Goal: Find specific page/section: Find specific page/section

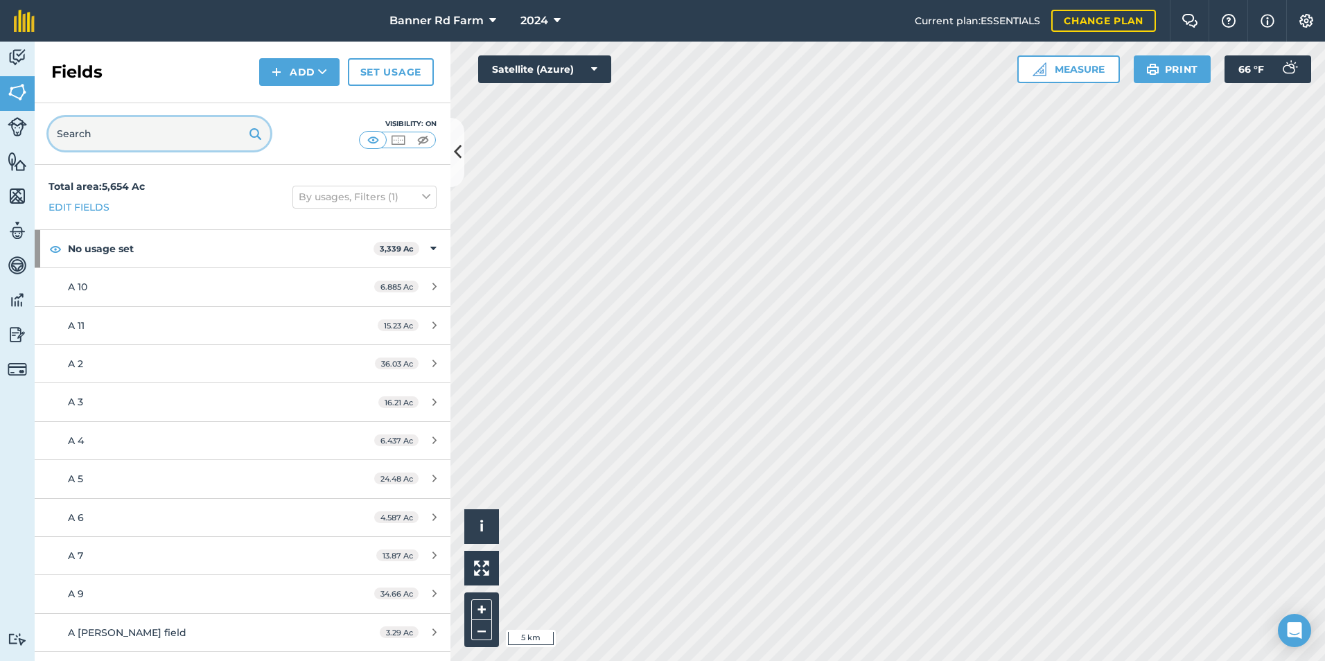
click at [108, 134] on input "text" at bounding box center [160, 133] width 222 height 33
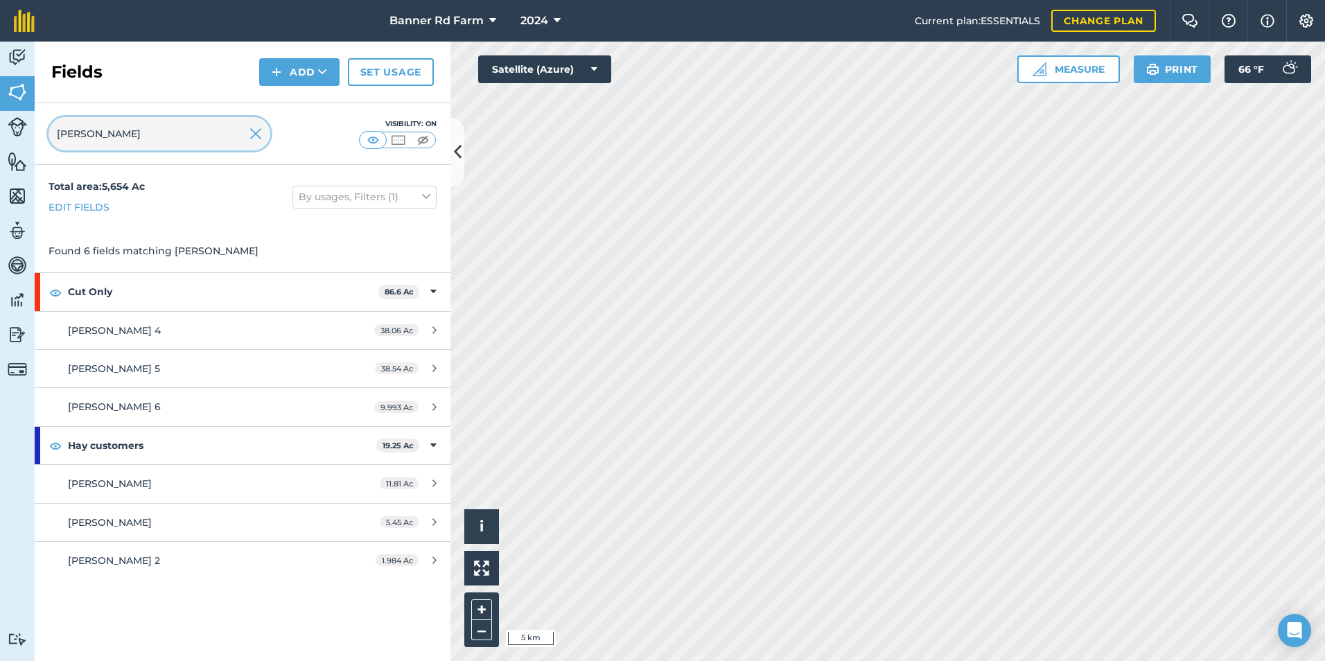
type input "john"
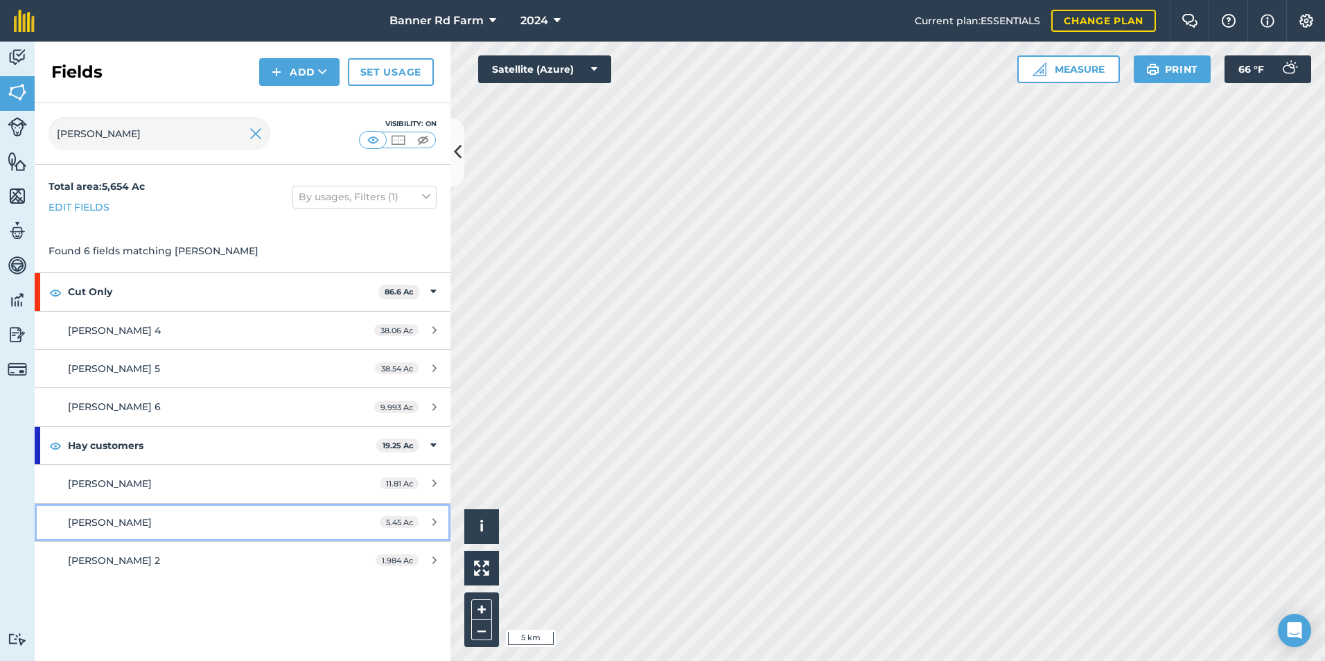
click at [157, 517] on div "[PERSON_NAME]" at bounding box center [198, 522] width 261 height 15
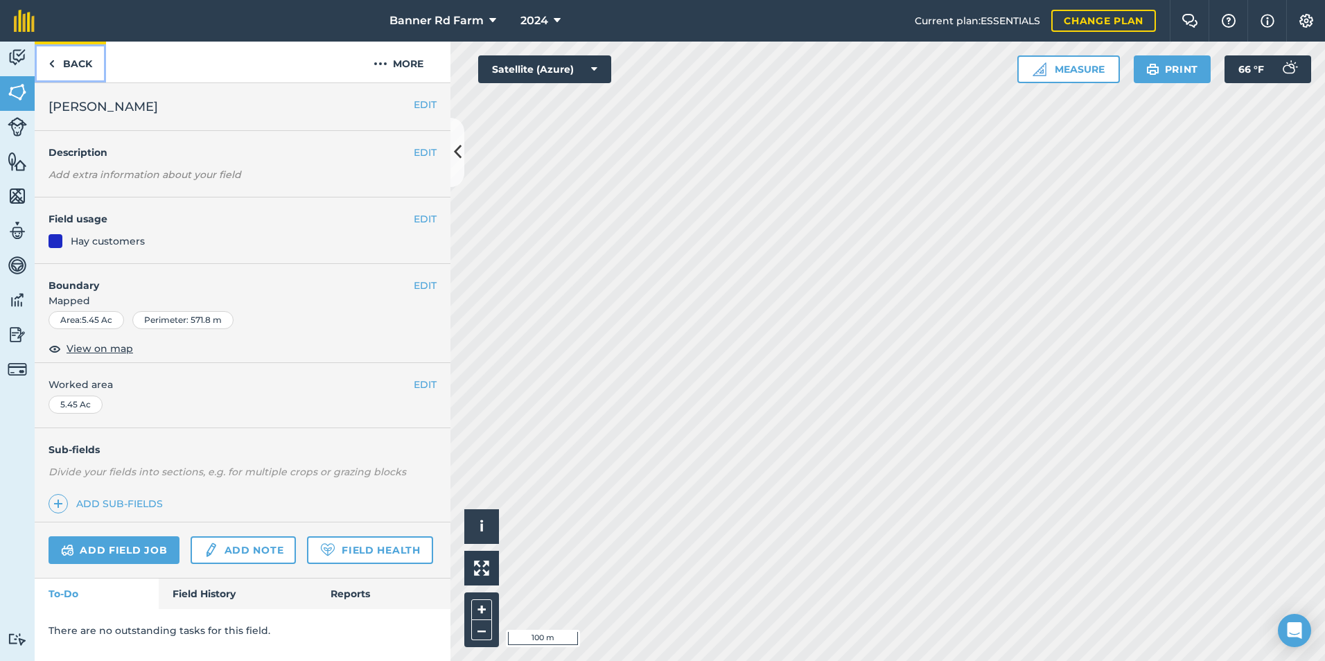
click at [72, 60] on link "Back" at bounding box center [70, 62] width 71 height 41
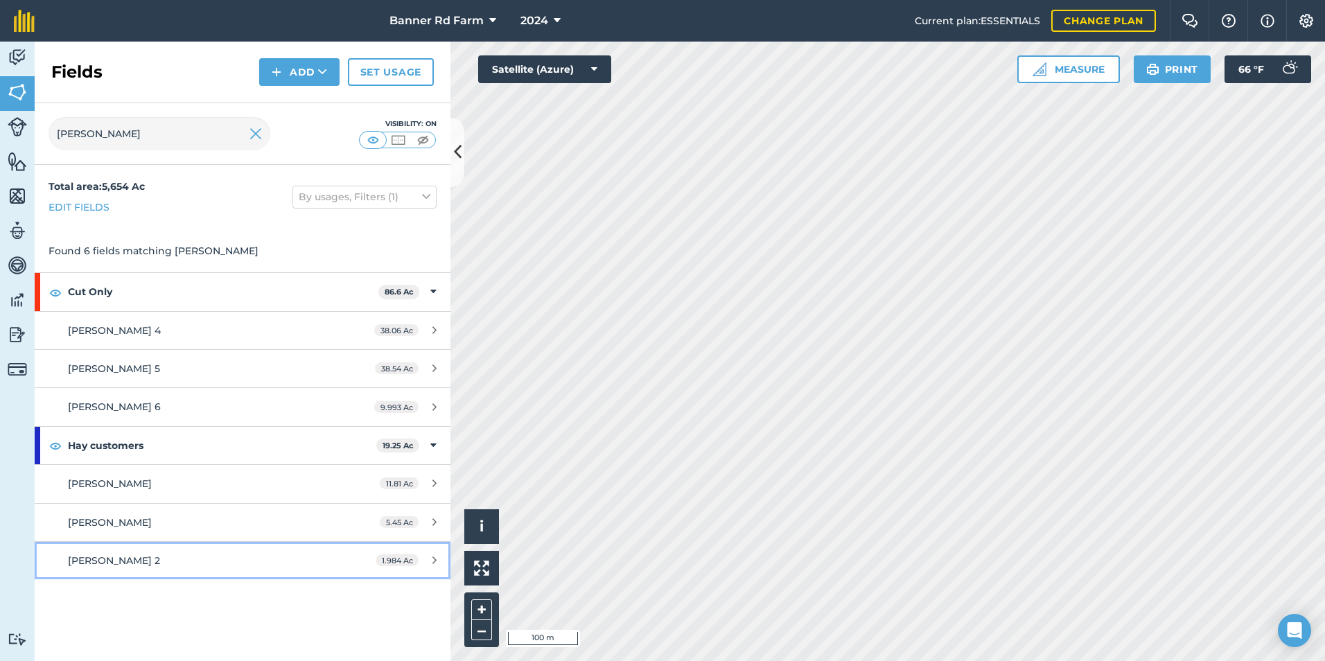
click at [274, 548] on link "Johnny 2 1.984 Ac" at bounding box center [243, 560] width 416 height 37
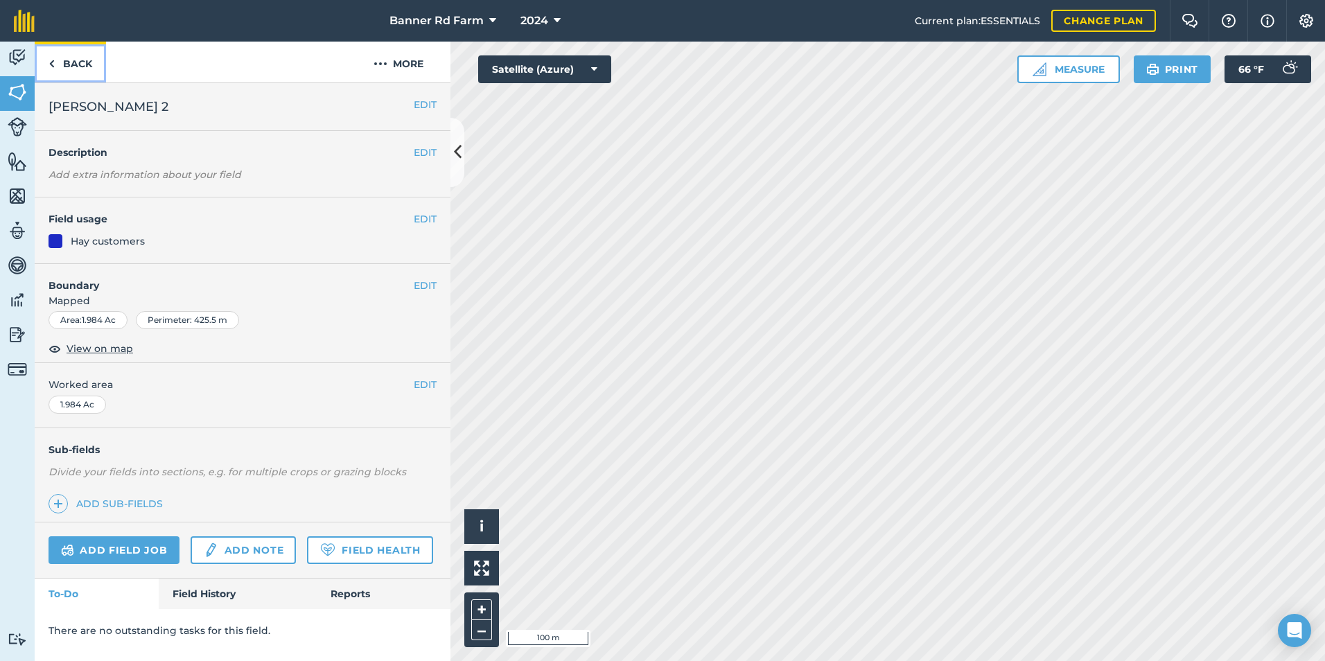
click at [82, 57] on link "Back" at bounding box center [70, 62] width 71 height 41
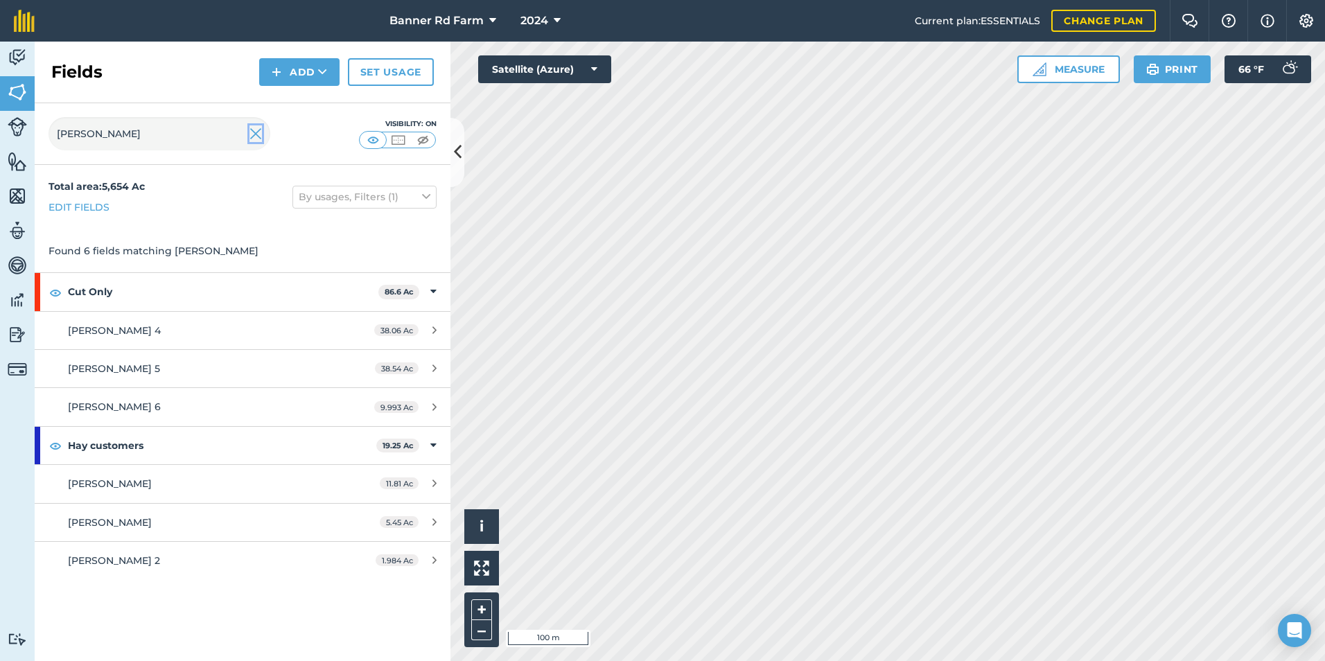
drag, startPoint x: 253, startPoint y: 132, endPoint x: 170, endPoint y: 139, distance: 83.4
click at [254, 132] on img at bounding box center [255, 133] width 12 height 17
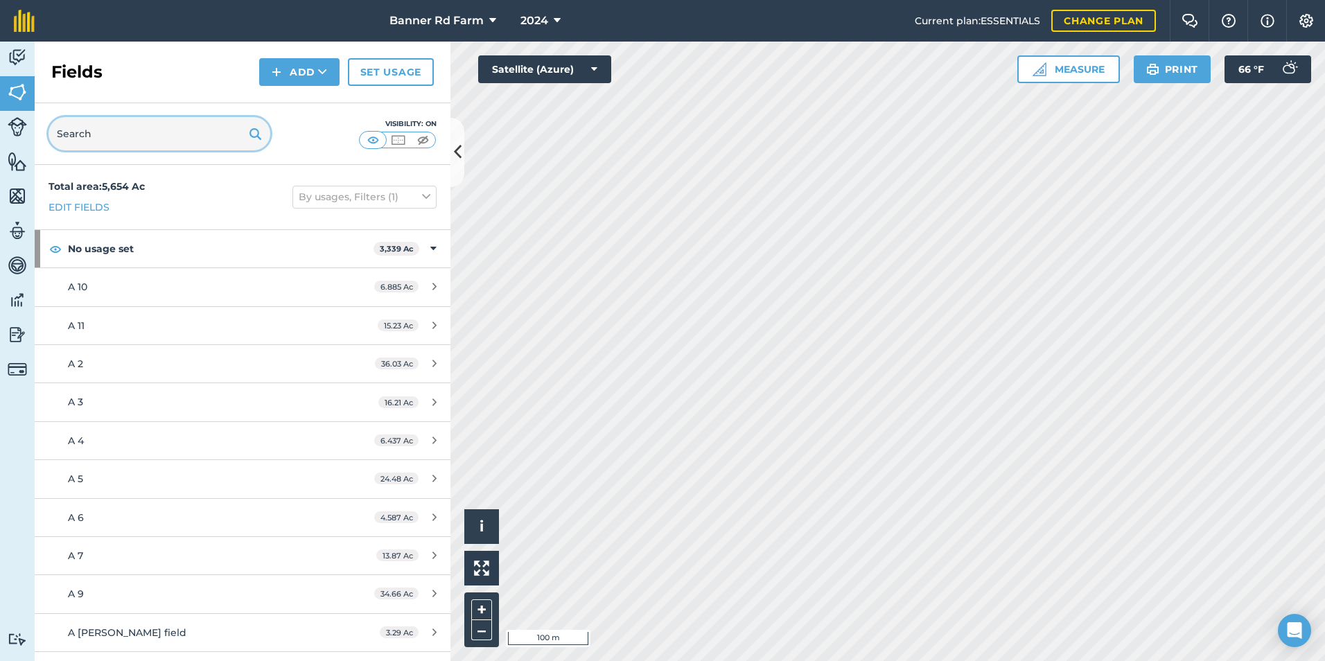
click at [158, 139] on input "text" at bounding box center [160, 133] width 222 height 33
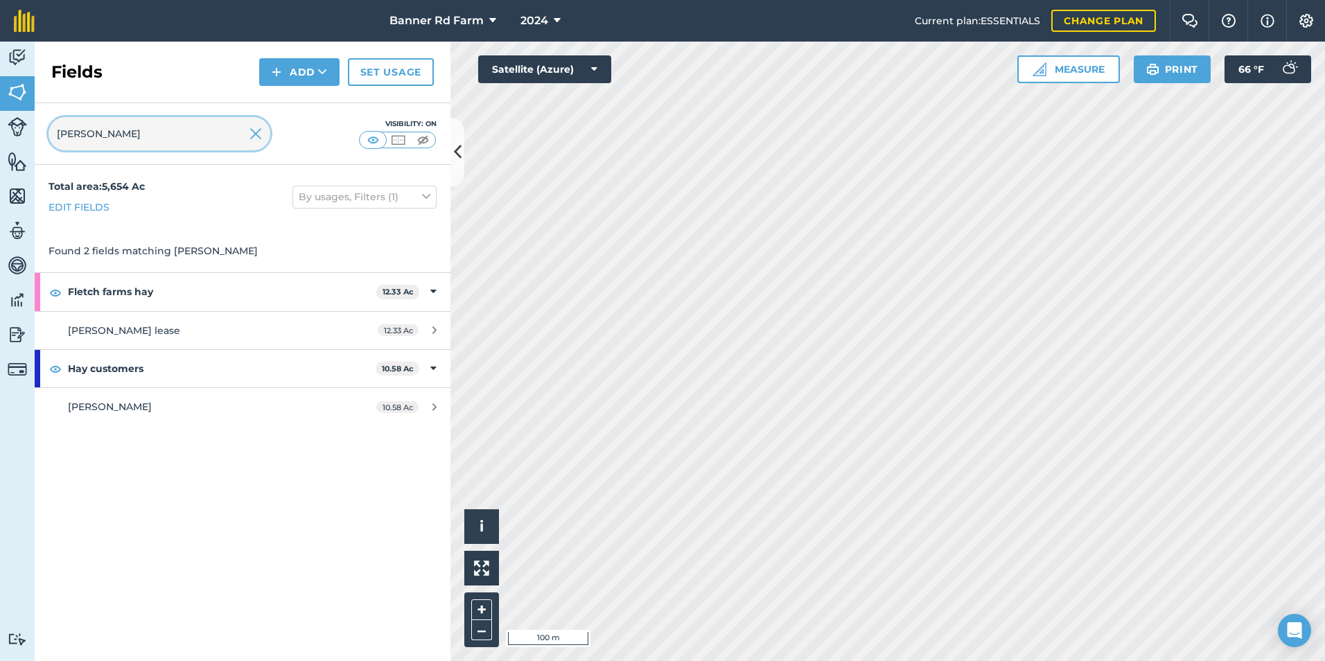
type input "GIL"
click at [155, 405] on div "[PERSON_NAME]" at bounding box center [198, 406] width 261 height 15
